Goal: Transaction & Acquisition: Purchase product/service

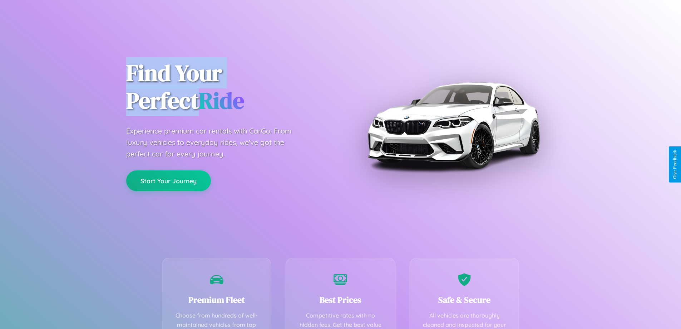
scroll to position [208, 0]
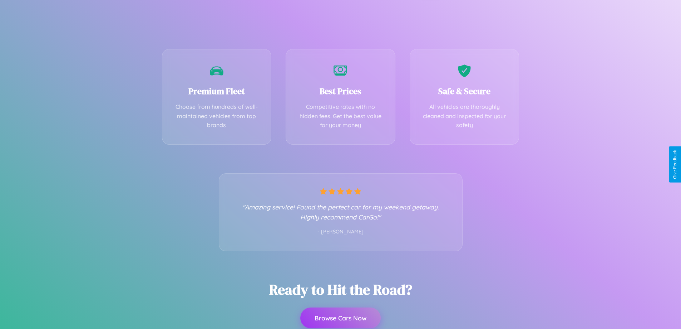
click at [340, 318] on button "Browse Cars Now" at bounding box center [340, 317] width 80 height 21
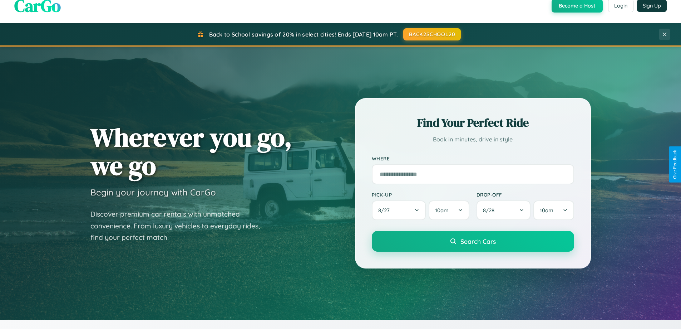
scroll to position [21, 0]
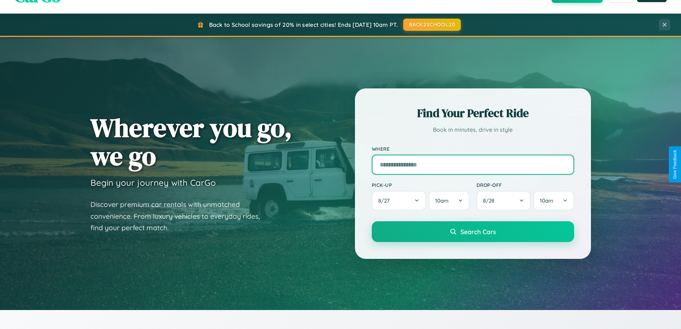
click at [473, 164] on input "text" at bounding box center [473, 164] width 202 height 20
type input "**********"
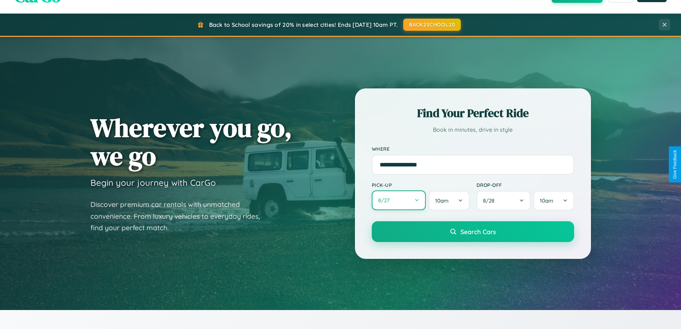
click at [399, 200] on button "8 / 27" at bounding box center [399, 200] width 54 height 20
select select "*"
select select "****"
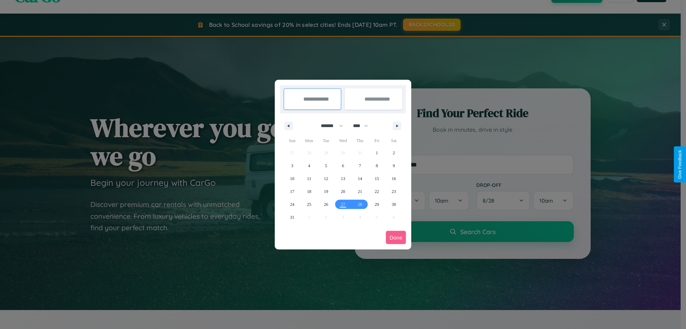
click at [329, 125] on select "******* ******** ***** ***** *** **** **** ****** ********* ******* ******** **…" at bounding box center [331, 126] width 30 height 12
select select "*"
drag, startPoint x: 364, startPoint y: 125, endPoint x: 343, endPoint y: 143, distance: 27.4
click at [364, 125] on select "**** **** **** **** **** **** **** **** **** **** **** **** **** **** **** ****…" at bounding box center [360, 126] width 21 height 12
select select "****"
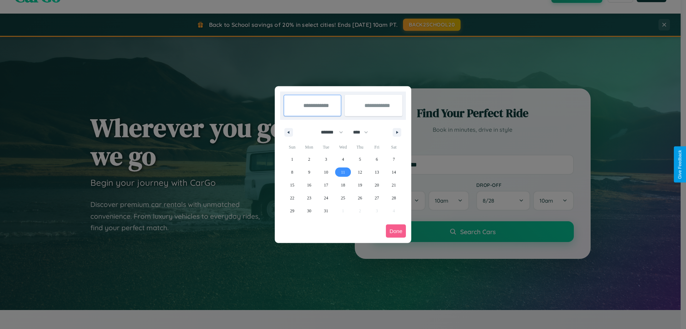
click at [343, 172] on span "11" at bounding box center [343, 172] width 4 height 13
type input "**********"
click at [377, 172] on span "13" at bounding box center [377, 172] width 4 height 13
type input "**********"
click at [396, 231] on button "Done" at bounding box center [396, 230] width 20 height 13
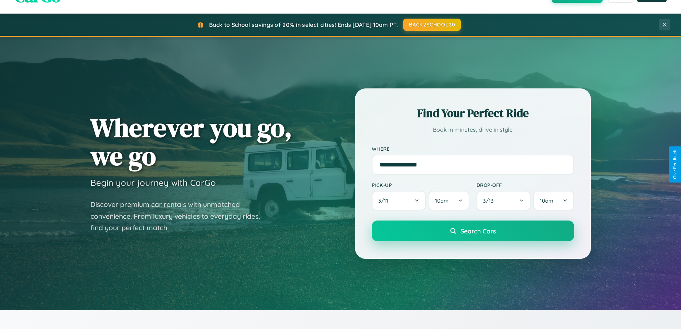
click at [473, 231] on span "Search Cars" at bounding box center [477, 231] width 35 height 8
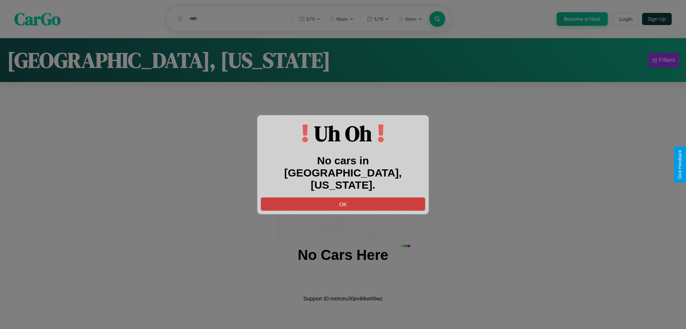
click at [343, 197] on button "OK" at bounding box center [343, 203] width 164 height 13
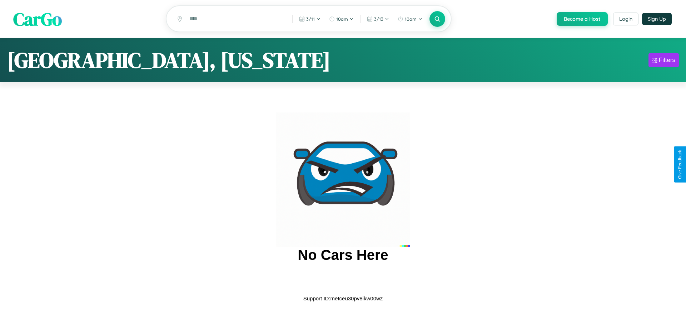
click at [38, 19] on span "CarGo" at bounding box center [37, 18] width 49 height 25
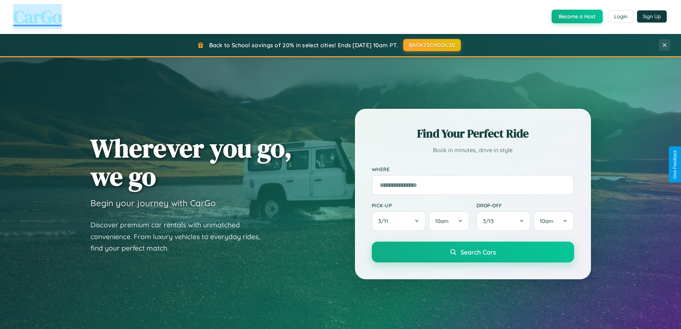
scroll to position [492, 0]
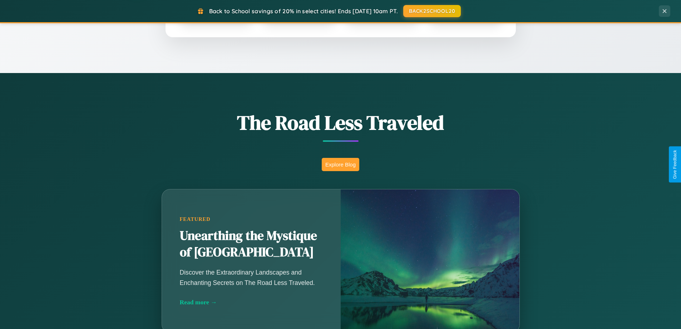
click at [340, 164] on button "Explore Blog" at bounding box center [341, 164] width 38 height 13
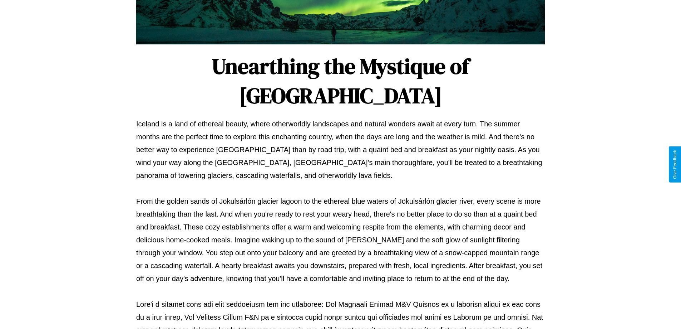
scroll to position [231, 0]
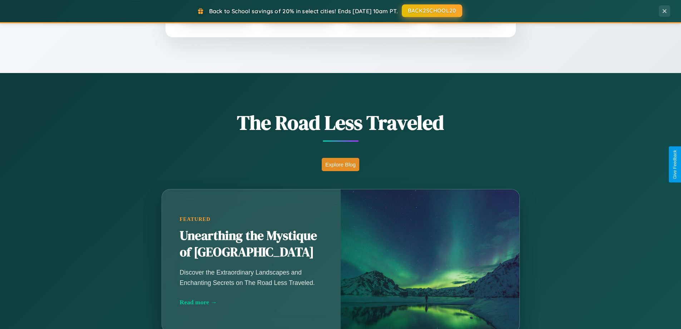
click at [432, 11] on button "BACK2SCHOOL20" at bounding box center [432, 10] width 60 height 13
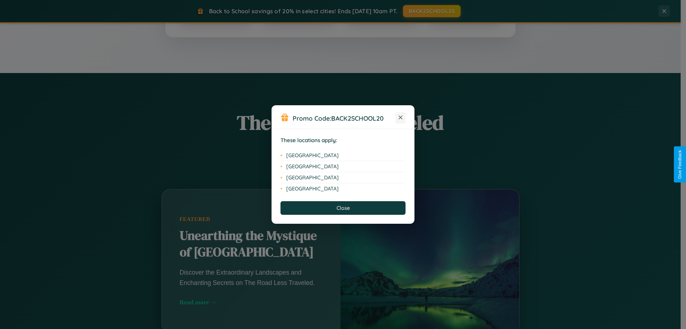
click at [401, 118] on icon at bounding box center [401, 117] width 4 height 4
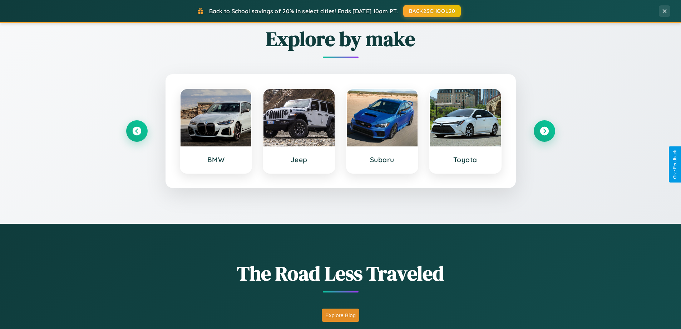
scroll to position [308, 0]
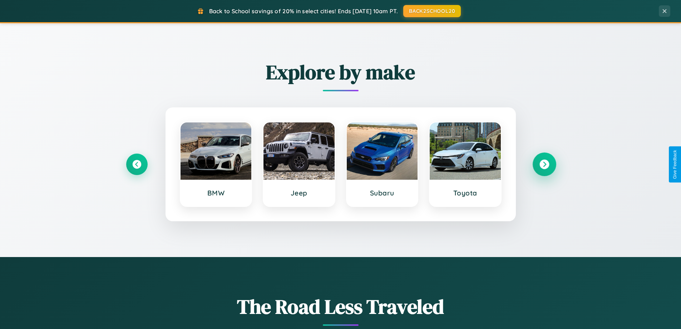
click at [544, 164] on icon at bounding box center [544, 164] width 10 height 10
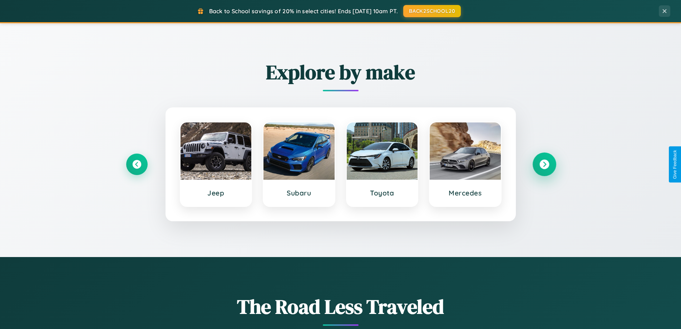
click at [544, 164] on icon at bounding box center [544, 164] width 10 height 10
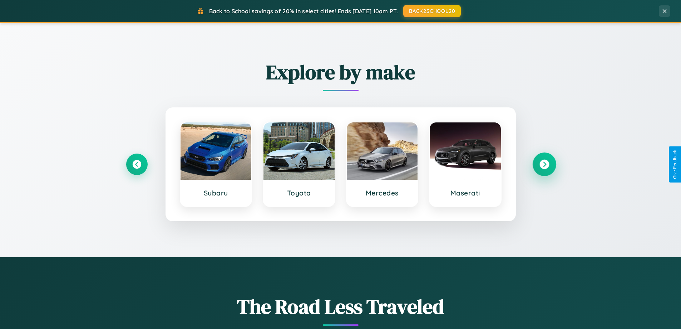
click at [544, 164] on icon at bounding box center [544, 164] width 10 height 10
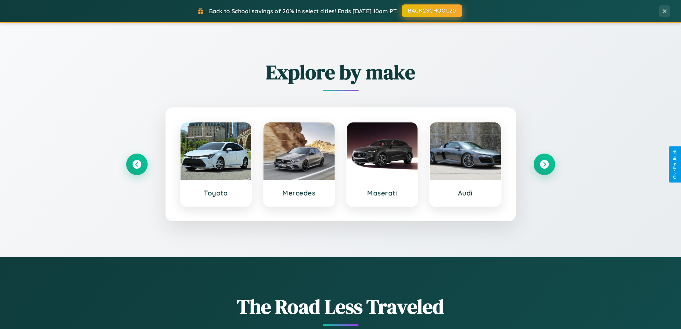
click at [432, 11] on button "BACK2SCHOOL20" at bounding box center [432, 10] width 60 height 13
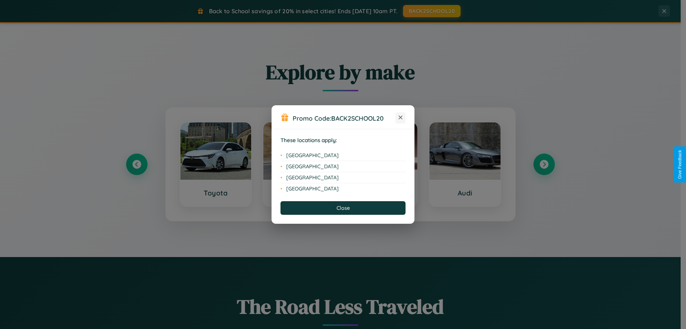
click at [401, 118] on icon at bounding box center [401, 117] width 4 height 4
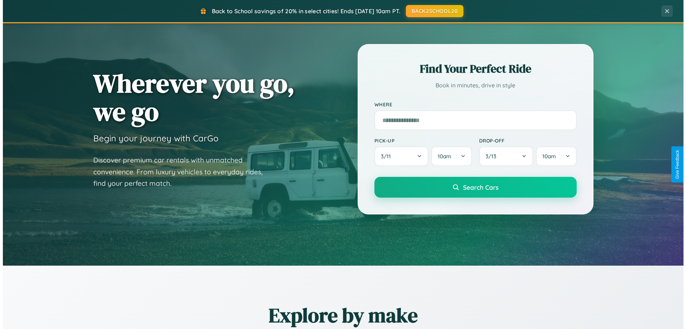
scroll to position [0, 0]
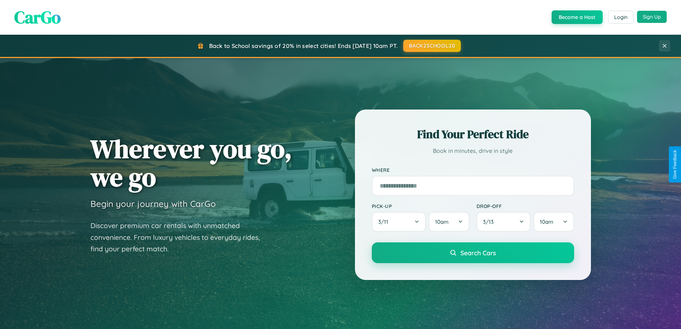
click at [652, 17] on button "Sign Up" at bounding box center [652, 17] width 30 height 12
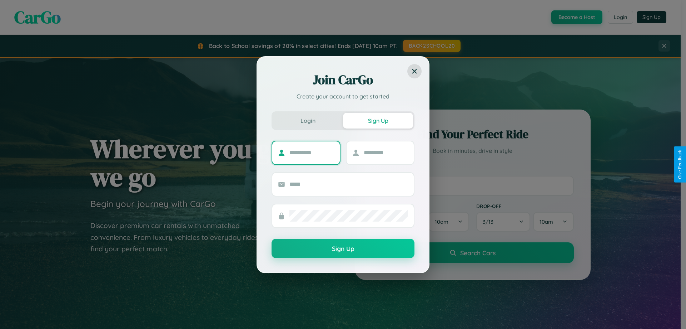
click at [312, 152] on input "text" at bounding box center [312, 152] width 45 height 11
type input "*****"
click at [386, 152] on input "text" at bounding box center [386, 152] width 45 height 11
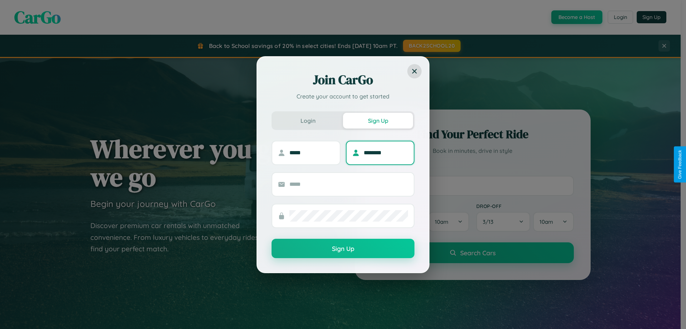
type input "********"
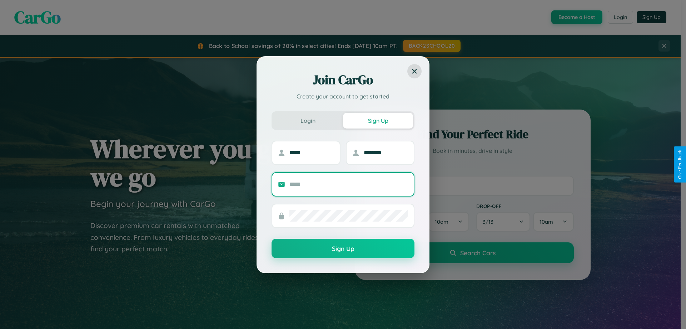
click at [349, 184] on input "text" at bounding box center [349, 183] width 119 height 11
type input "**********"
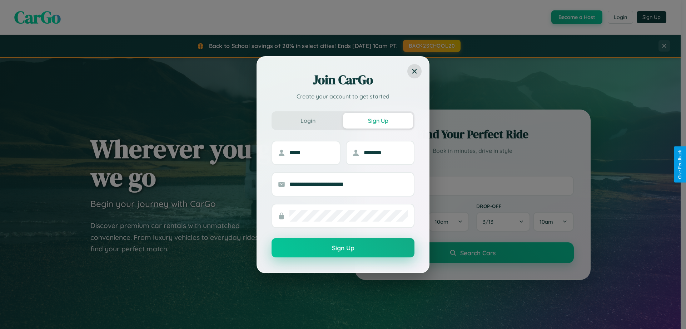
click at [343, 248] on button "Sign Up" at bounding box center [343, 247] width 143 height 19
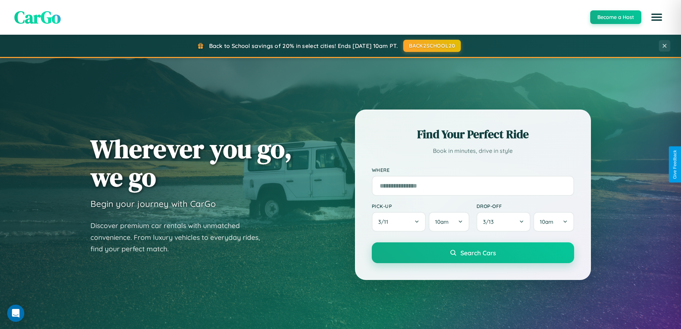
scroll to position [308, 0]
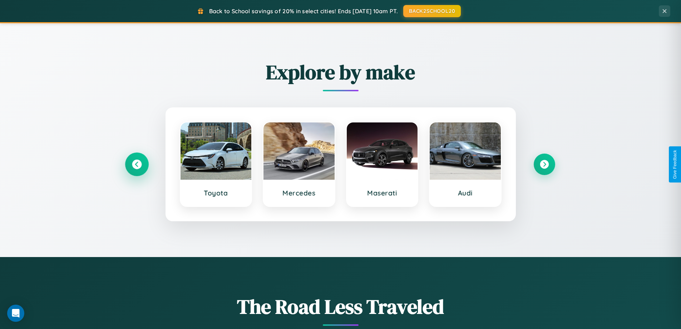
click at [137, 164] on icon at bounding box center [137, 164] width 10 height 10
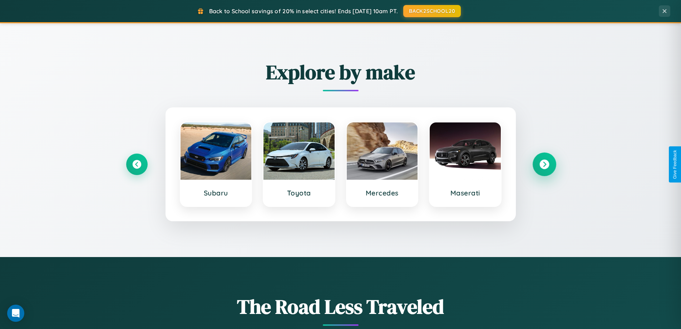
click at [544, 164] on icon at bounding box center [544, 164] width 10 height 10
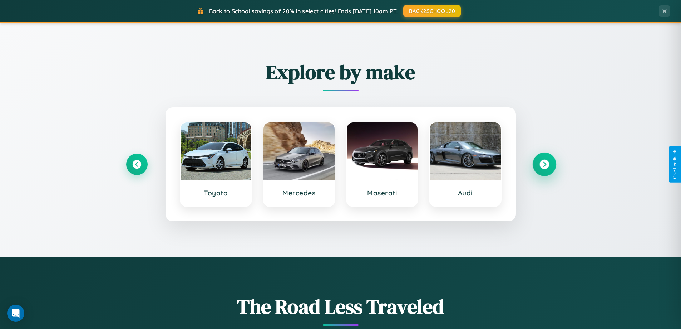
click at [544, 164] on icon at bounding box center [544, 164] width 10 height 10
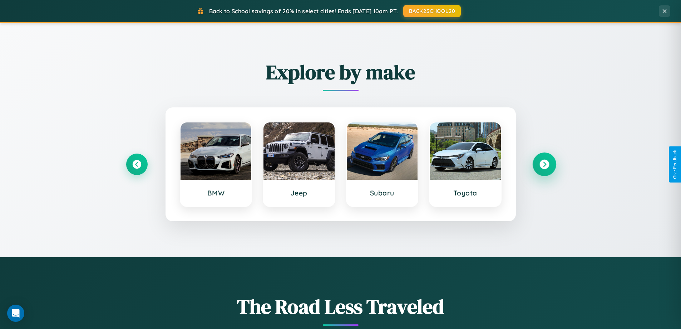
click at [544, 164] on icon at bounding box center [544, 164] width 10 height 10
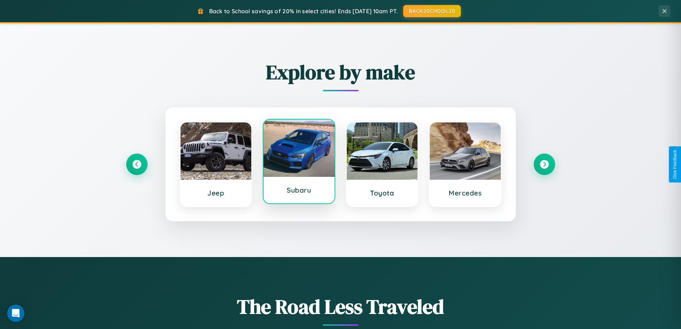
click at [299, 164] on div at bounding box center [298, 147] width 71 height 57
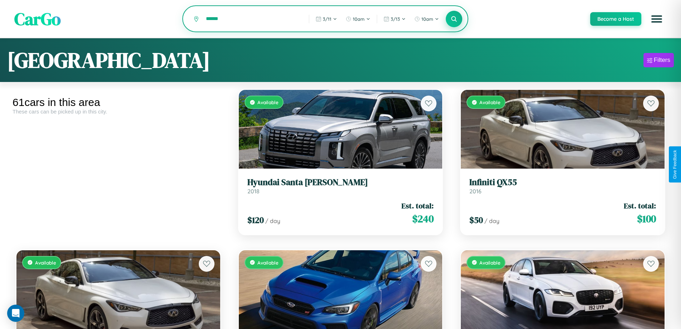
type input "******"
click at [454, 19] on icon at bounding box center [454, 18] width 7 height 7
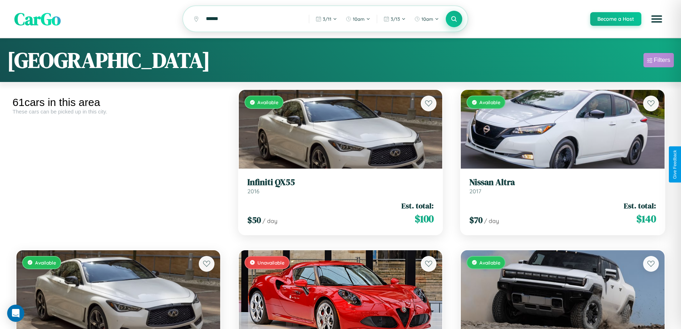
click at [659, 61] on div "Filters" at bounding box center [662, 59] width 16 height 7
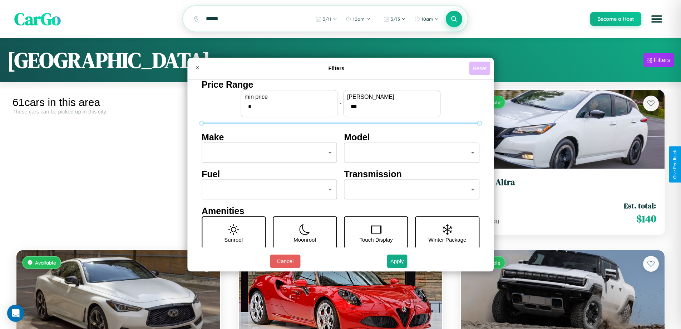
click at [480, 68] on button "Reset" at bounding box center [479, 67] width 21 height 13
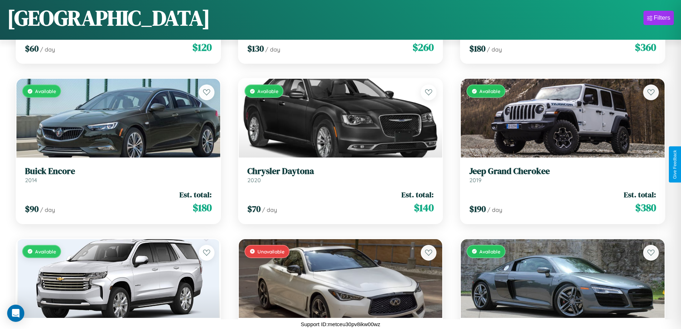
scroll to position [2662, 0]
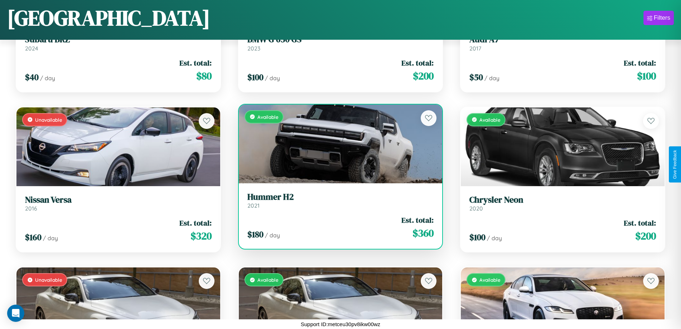
click at [337, 202] on h3 "Hummer H2" at bounding box center [340, 197] width 187 height 10
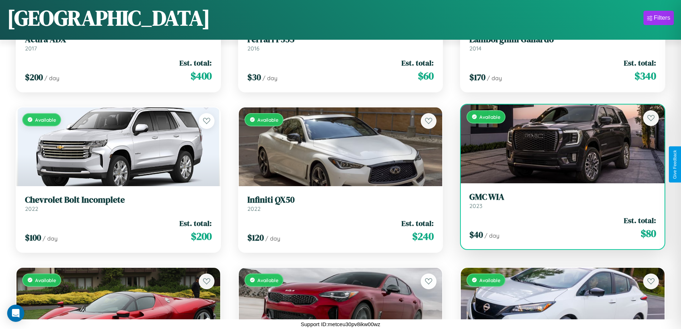
click at [558, 201] on h3 "GMC WIA" at bounding box center [562, 197] width 187 height 10
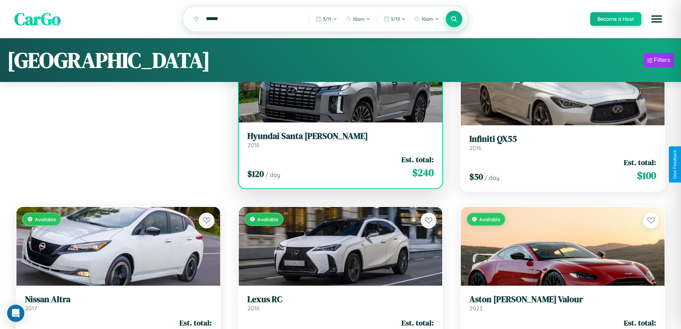
scroll to position [0, 0]
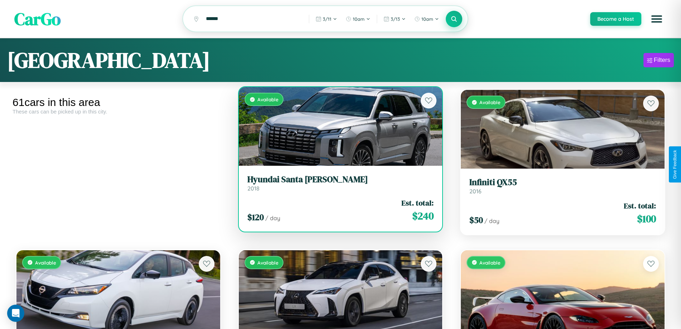
click at [337, 130] on div "Available" at bounding box center [341, 126] width 204 height 79
click at [337, 127] on div "Available" at bounding box center [341, 126] width 204 height 79
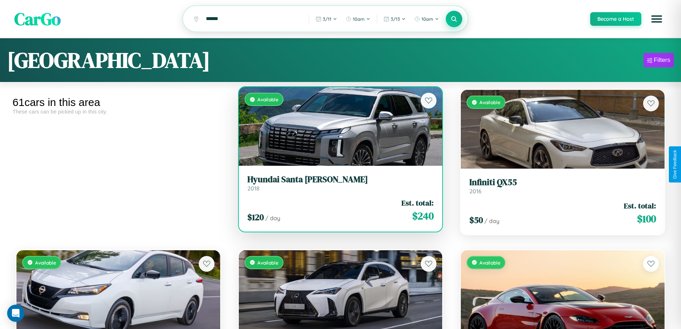
click at [337, 127] on div "Available" at bounding box center [341, 126] width 204 height 79
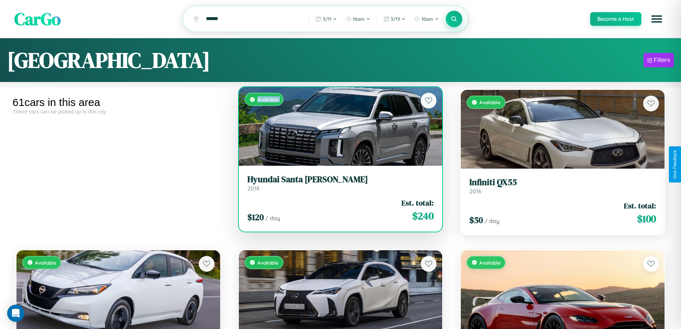
click at [337, 127] on div "Available" at bounding box center [341, 126] width 204 height 79
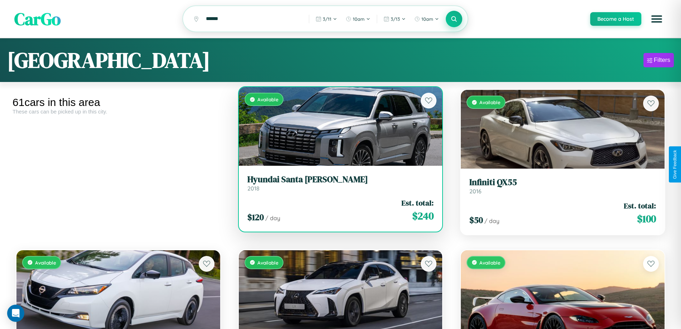
click at [337, 127] on div "Available" at bounding box center [341, 126] width 204 height 79
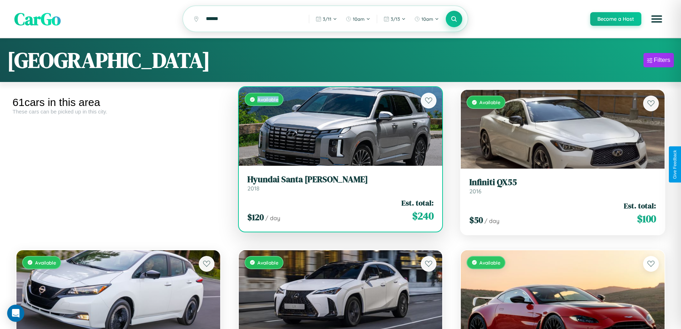
click at [337, 127] on div "Available" at bounding box center [341, 126] width 204 height 79
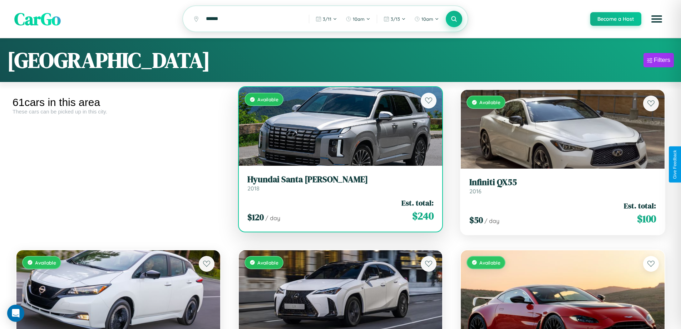
click at [337, 184] on h3 "Hyundai Santa [PERSON_NAME]" at bounding box center [340, 179] width 187 height 10
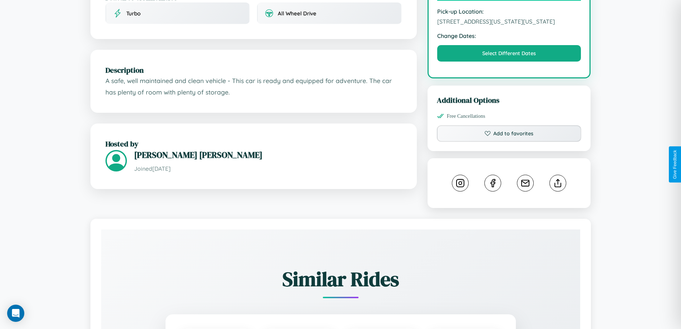
scroll to position [242, 0]
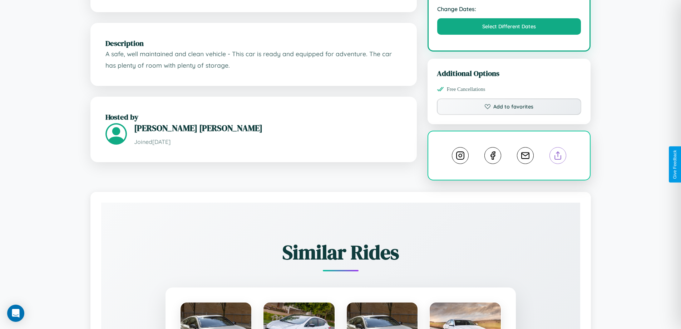
click at [558, 157] on line at bounding box center [558, 154] width 0 height 5
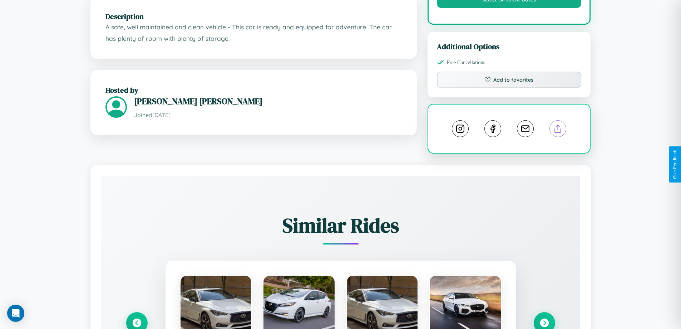
scroll to position [396, 0]
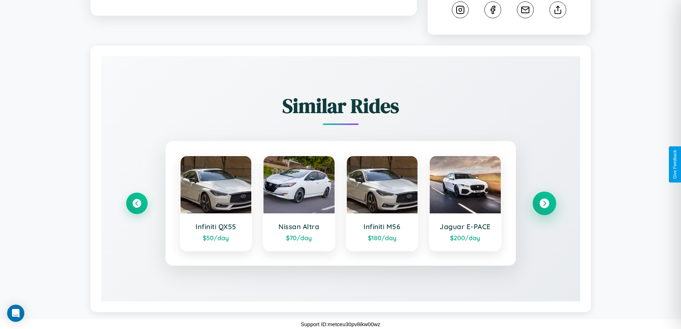
click at [544, 203] on icon at bounding box center [544, 203] width 10 height 10
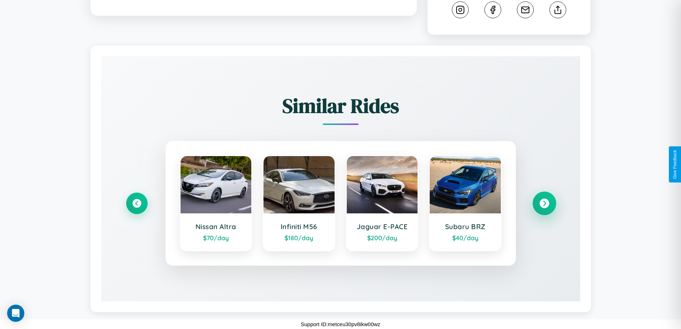
click at [544, 203] on icon at bounding box center [544, 203] width 10 height 10
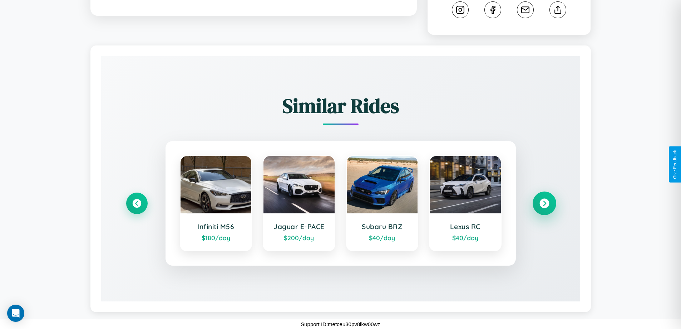
click at [544, 203] on icon at bounding box center [544, 203] width 10 height 10
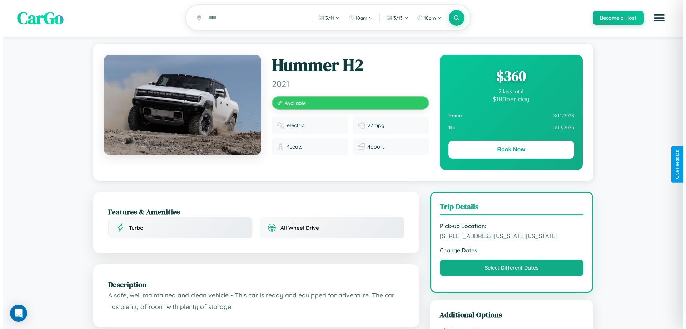
scroll to position [0, 0]
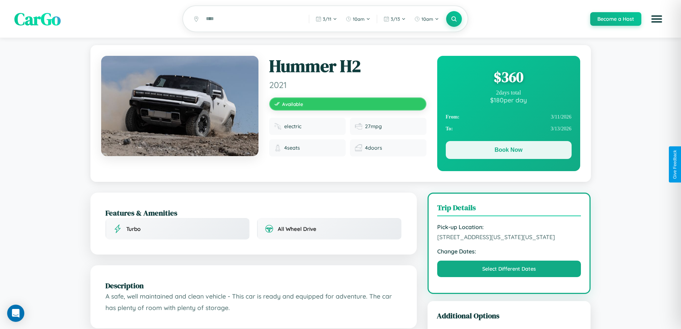
click at [508, 151] on button "Book Now" at bounding box center [509, 150] width 126 height 18
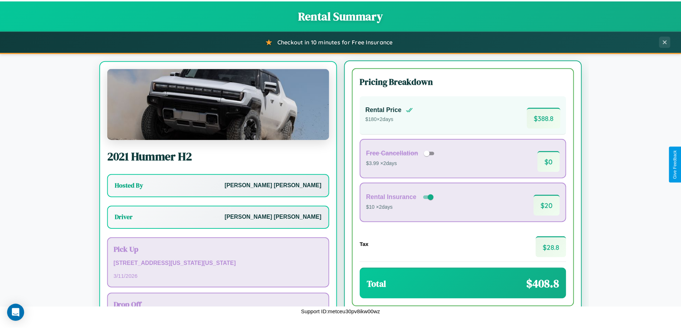
scroll to position [33, 0]
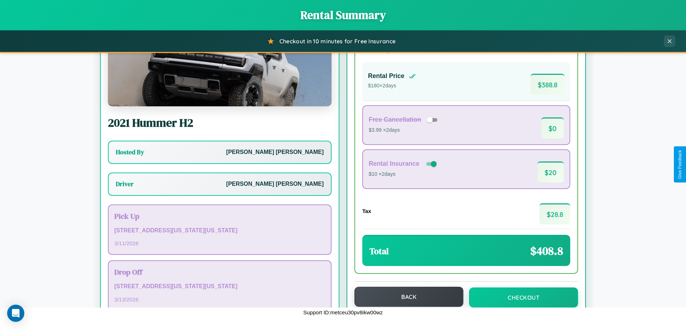
click at [406, 297] on button "Back" at bounding box center [409, 296] width 109 height 20
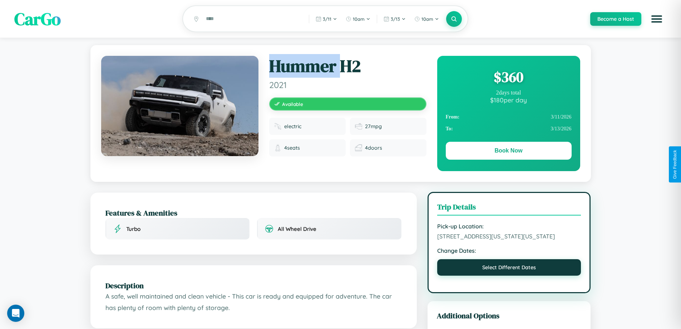
click at [509, 275] on button "Select Different Dates" at bounding box center [509, 267] width 144 height 16
select select "*"
select select "****"
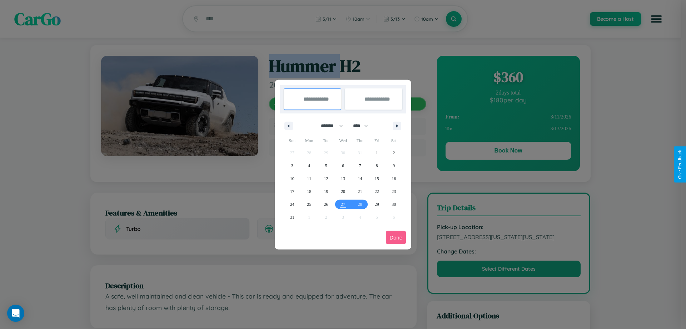
click at [329, 125] on select "******* ******** ***** ***** *** **** **** ****** ********* ******* ******** **…" at bounding box center [331, 126] width 30 height 12
select select "*"
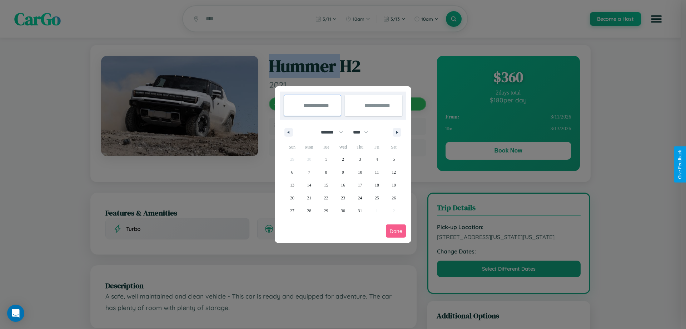
click at [364, 132] on select "**** **** **** **** **** **** **** **** **** **** **** **** **** **** **** ****…" at bounding box center [360, 132] width 21 height 12
select select "****"
click at [360, 184] on span "16" at bounding box center [360, 184] width 4 height 13
type input "**********"
click at [360, 197] on span "23" at bounding box center [360, 197] width 4 height 13
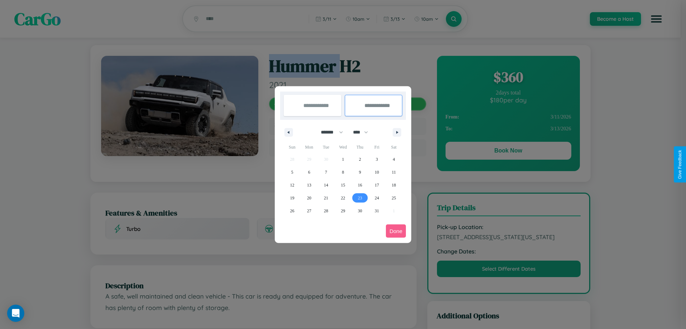
type input "**********"
click at [396, 231] on button "Done" at bounding box center [396, 230] width 20 height 13
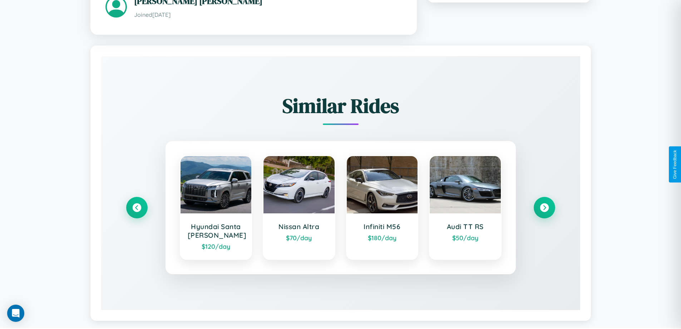
scroll to position [430, 0]
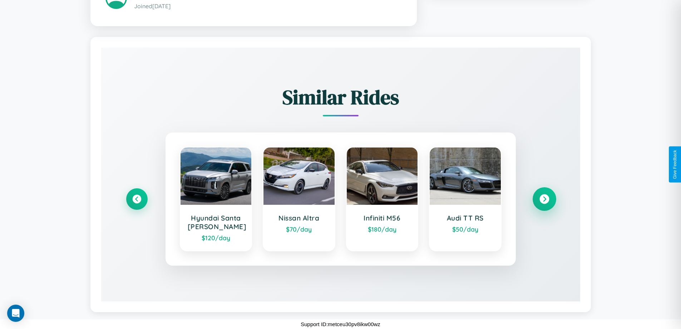
click at [544, 199] on icon at bounding box center [544, 199] width 10 height 10
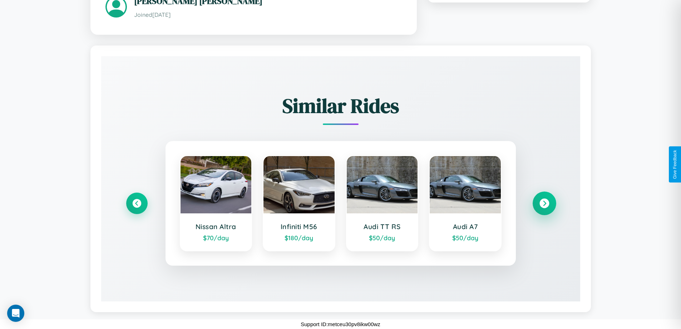
scroll to position [421, 0]
click at [544, 203] on icon at bounding box center [544, 203] width 10 height 10
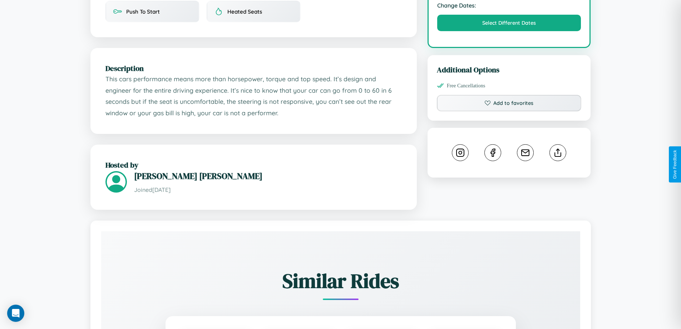
scroll to position [235, 0]
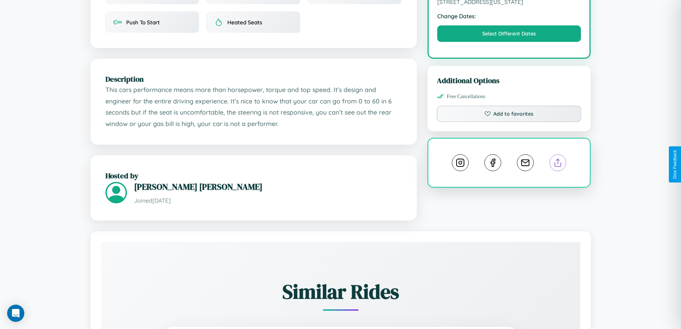
click at [558, 164] on line at bounding box center [558, 161] width 0 height 5
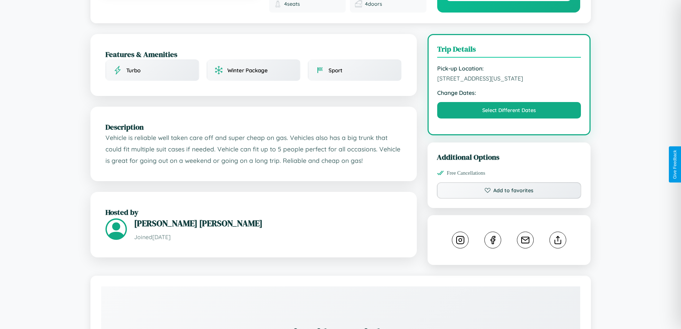
scroll to position [193, 0]
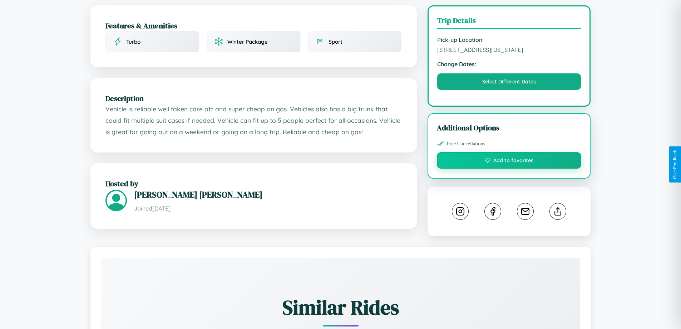
click at [509, 163] on button "Add to favorites" at bounding box center [509, 160] width 145 height 16
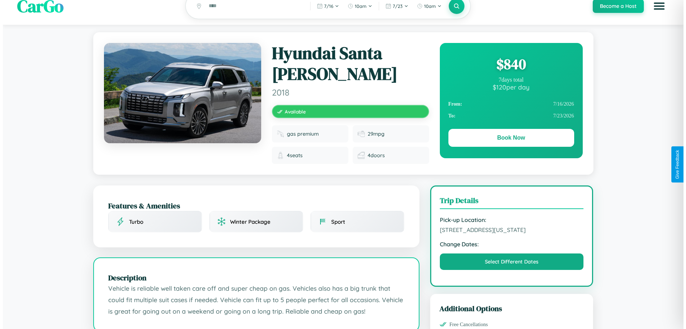
scroll to position [0, 0]
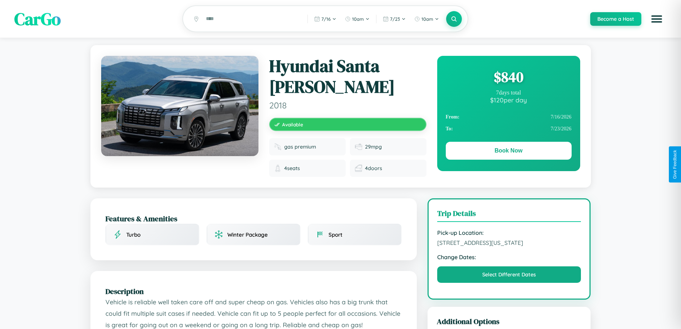
click at [508, 78] on div "$ 840" at bounding box center [509, 76] width 126 height 19
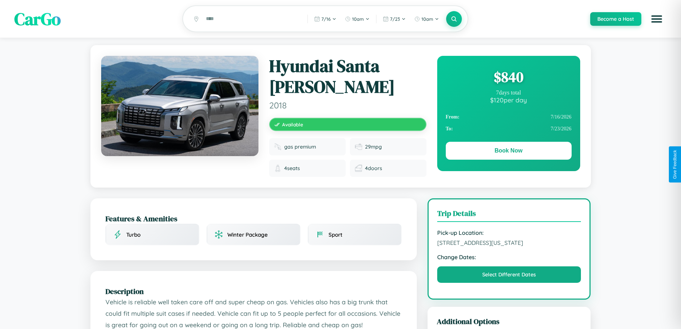
click at [508, 78] on div "$ 840" at bounding box center [509, 76] width 126 height 19
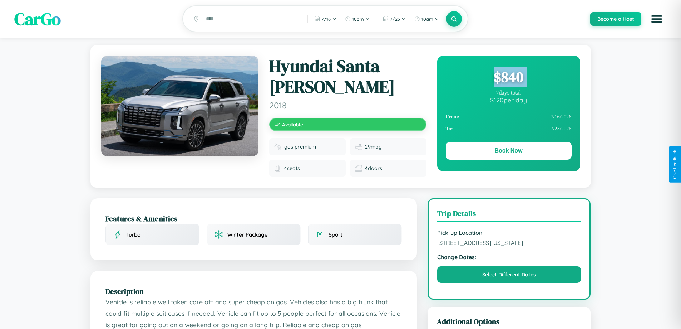
click at [508, 78] on div "$ 840" at bounding box center [509, 76] width 126 height 19
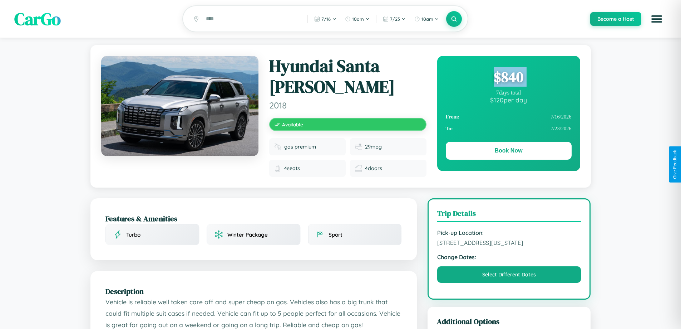
click at [508, 78] on div "$ 840" at bounding box center [509, 76] width 126 height 19
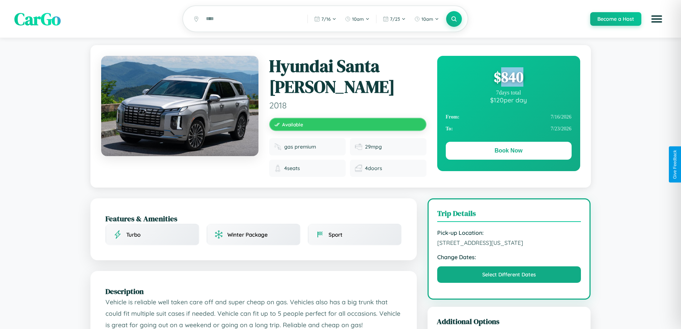
click at [508, 78] on div "$ 840" at bounding box center [509, 76] width 126 height 19
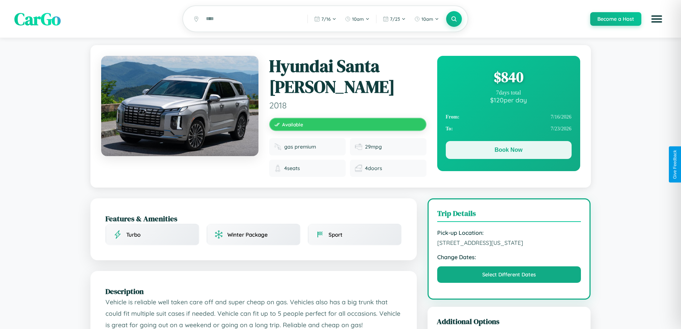
click at [508, 151] on button "Book Now" at bounding box center [509, 150] width 126 height 18
